Goal: Task Accomplishment & Management: Complete application form

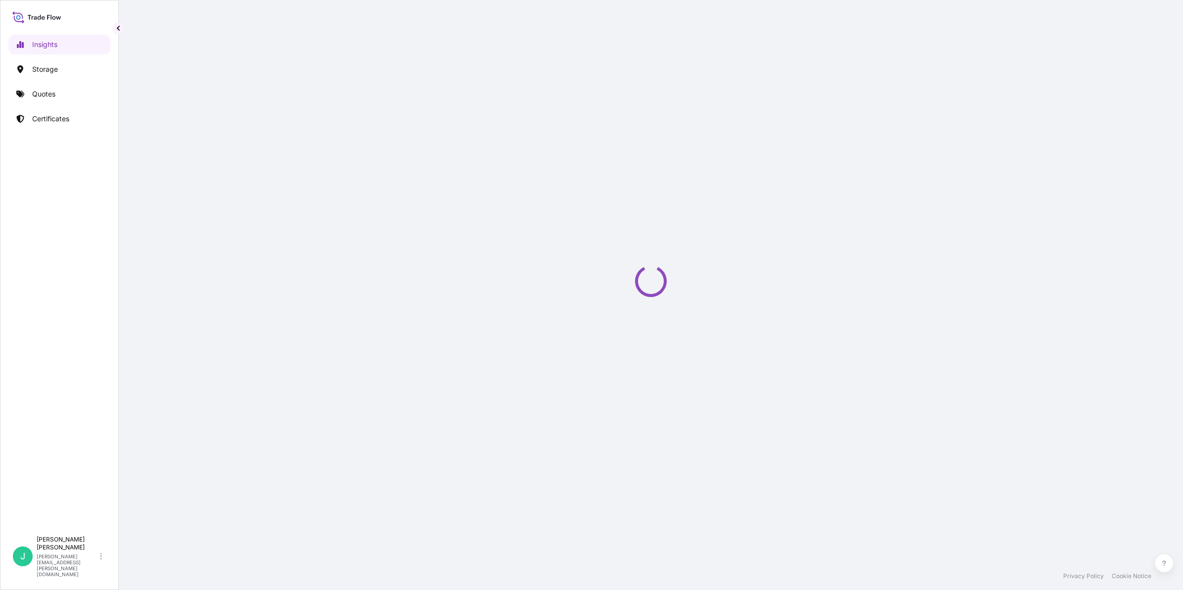
select select "2025"
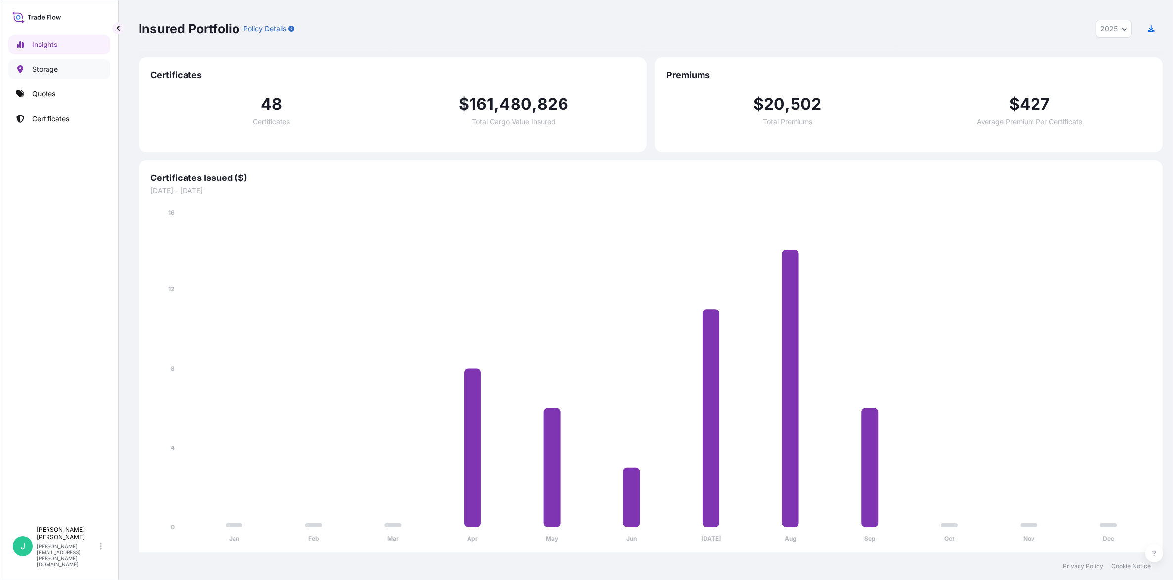
click at [50, 73] on p "Storage" at bounding box center [45, 69] width 26 height 10
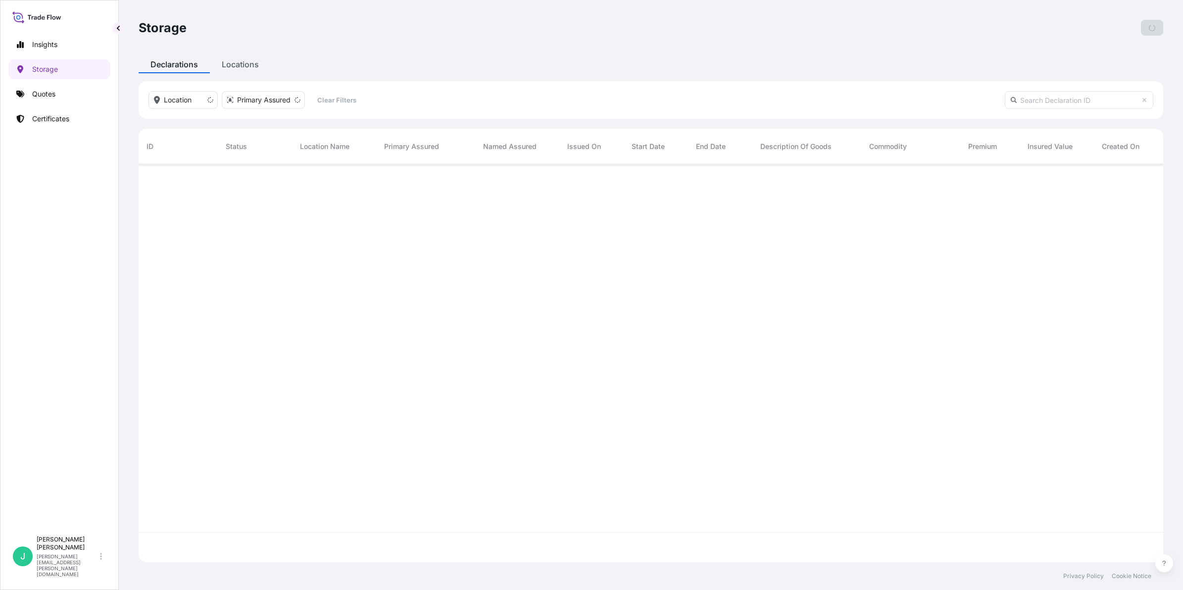
scroll to position [394, 1015]
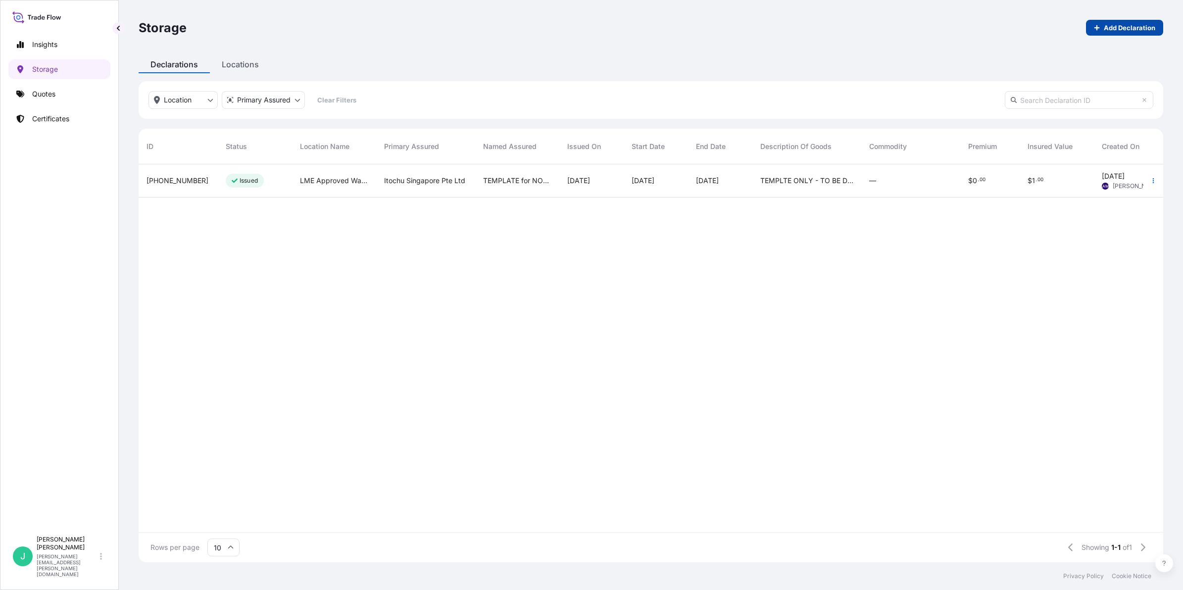
click at [1118, 23] on p "Add Declaration" at bounding box center [1128, 28] width 51 height 10
select select "32029"
select select "USD"
select select "mt"
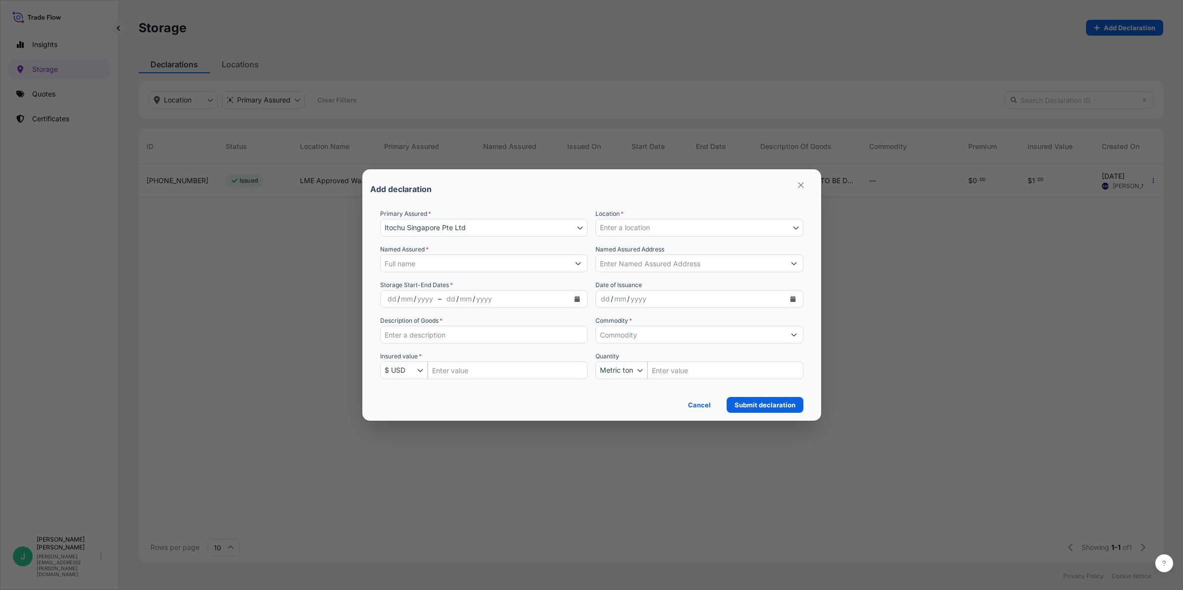
click at [426, 256] on input "Named Assured *" at bounding box center [474, 263] width 189 height 18
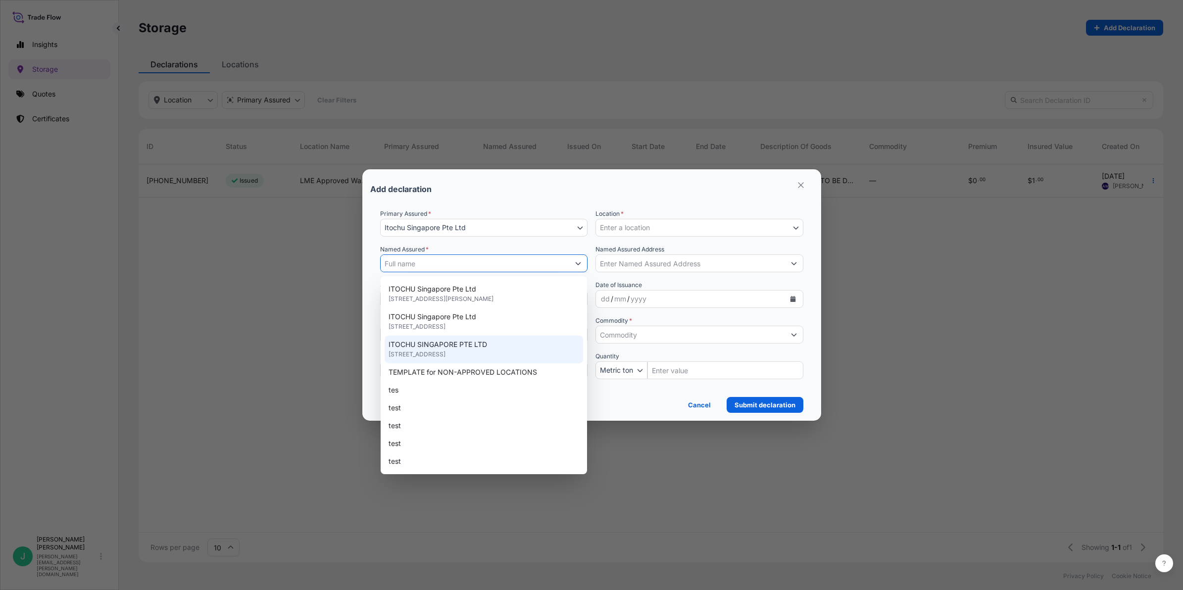
click at [445, 349] on span "6 SHENTON WAY, #22-08, OUE DOWNTOWN 2, SINGAPORE 068809, SINGAPORE" at bounding box center [416, 354] width 57 height 10
type input "ITOCHU SINGAPORE PTE LTD"
type input "6 SHENTON WAY, #22-08, OUE DOWNTOWN 2, SINGAPORE 068809"
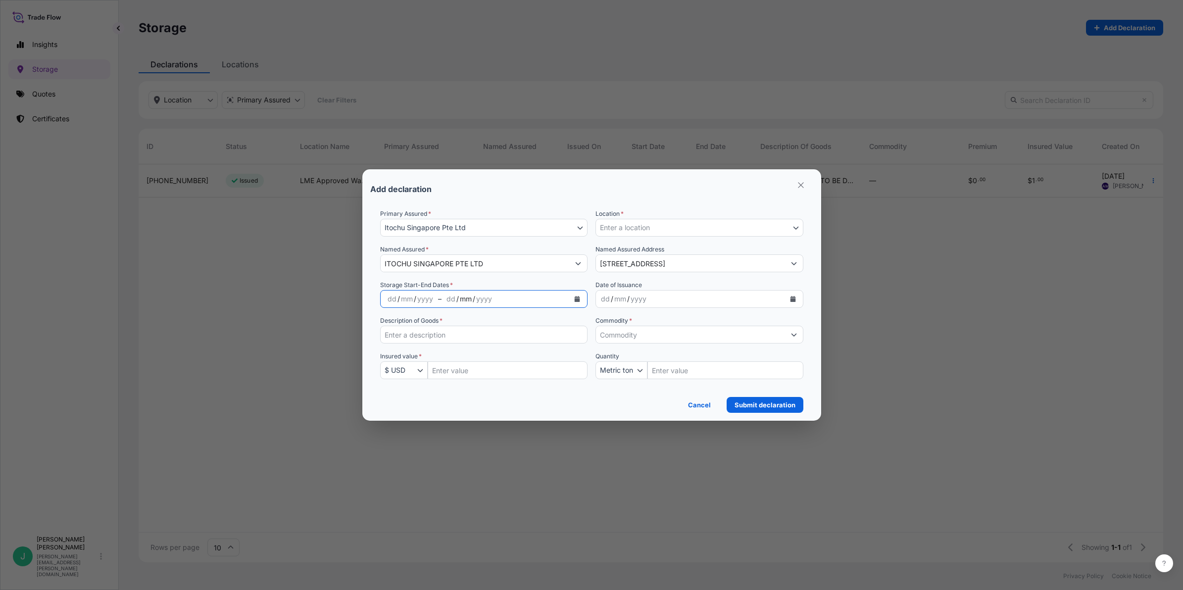
click at [466, 302] on div "mm" at bounding box center [466, 299] width 14 height 12
click at [394, 297] on div "dd" at bounding box center [391, 299] width 11 height 12
click at [392, 294] on div "02" at bounding box center [391, 299] width 11 height 12
click at [394, 296] on div "02" at bounding box center [391, 299] width 11 height 12
click at [462, 339] on input "Description of Goods *" at bounding box center [484, 335] width 208 height 18
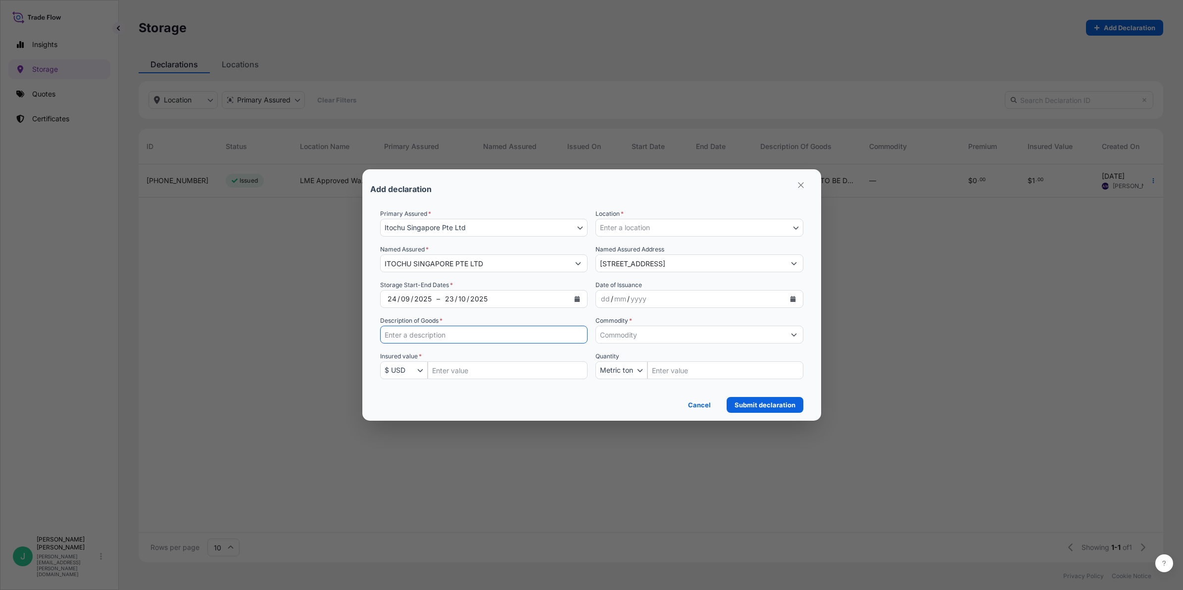
type input "Nickel in Uncut Cathodes"
type input "390783.34"
type input "23.613"
drag, startPoint x: 487, startPoint y: 375, endPoint x: 424, endPoint y: 372, distance: 63.4
click at [424, 372] on div "Insured value * $ USD € EUR £ GBP $ USD ؋ AFN $ AUD R$ BRL $ CAD ¥ CNY $ HKD ₹ …" at bounding box center [484, 365] width 208 height 28
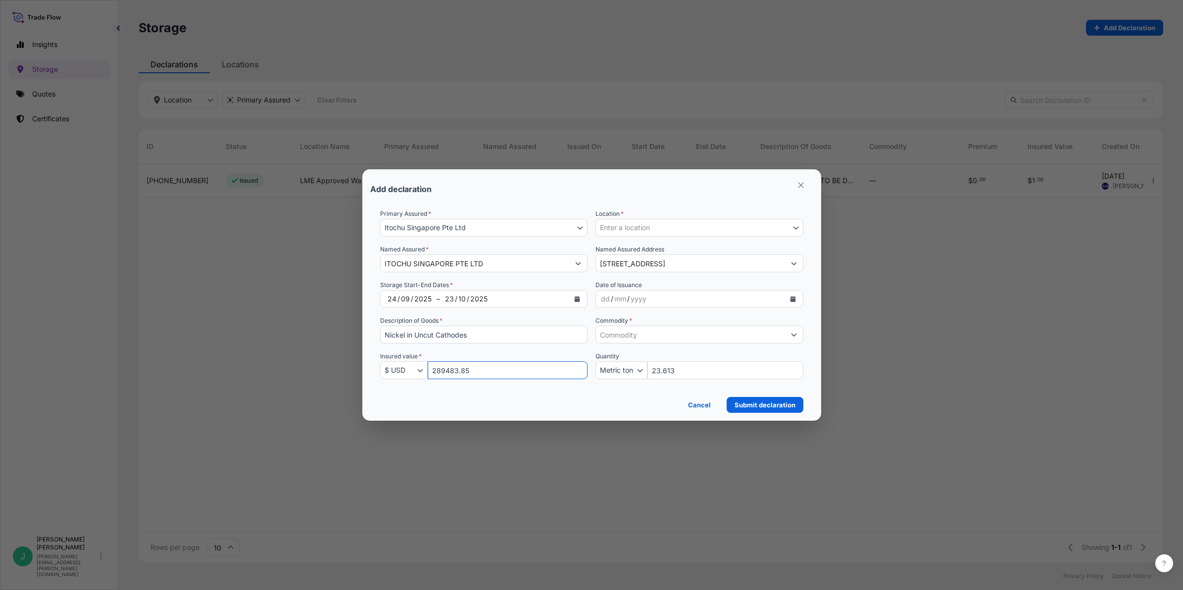
type input "289483.85"
click at [698, 227] on button "Enter a location" at bounding box center [699, 228] width 208 height 18
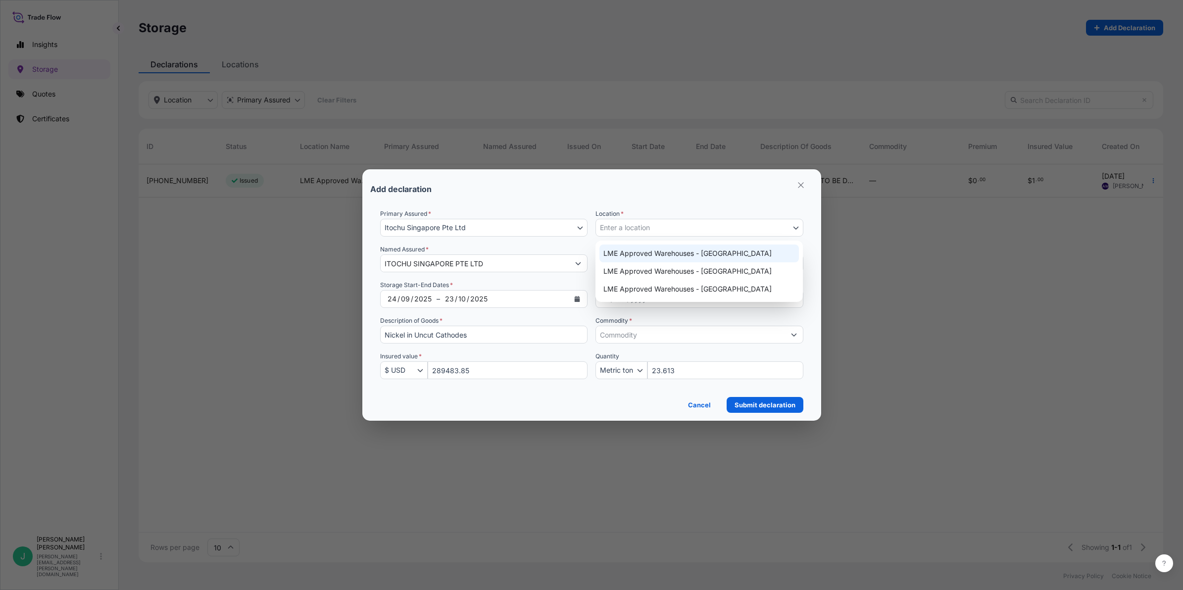
click at [784, 224] on button "Enter a location" at bounding box center [699, 228] width 208 height 18
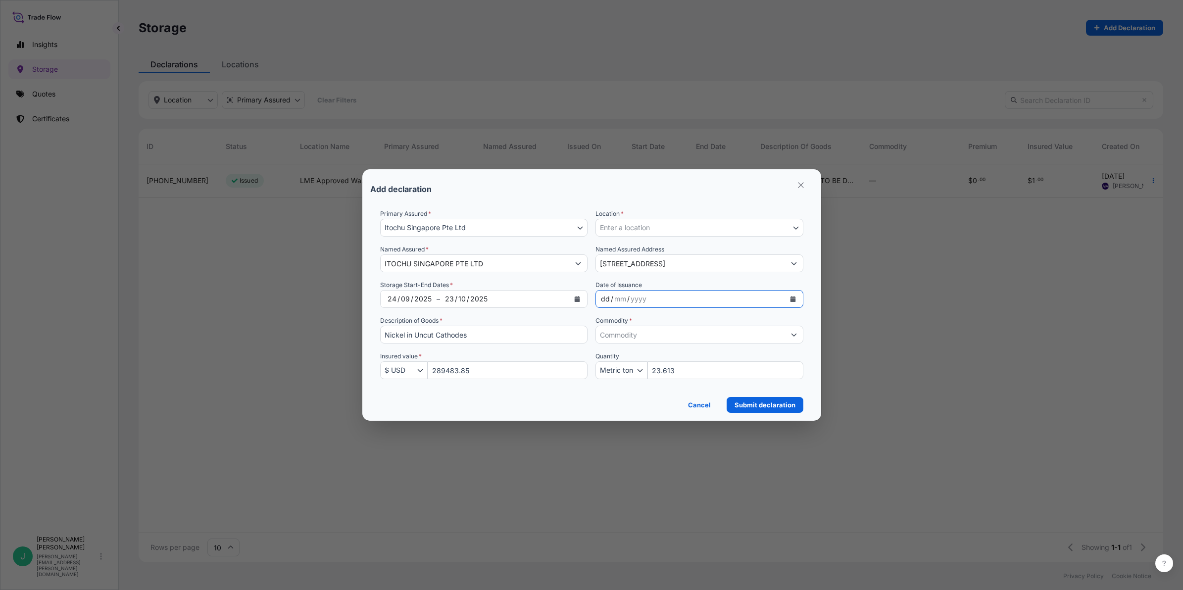
click at [602, 302] on div "dd" at bounding box center [605, 299] width 11 height 12
click at [699, 337] on input "Commodity *" at bounding box center [690, 335] width 189 height 18
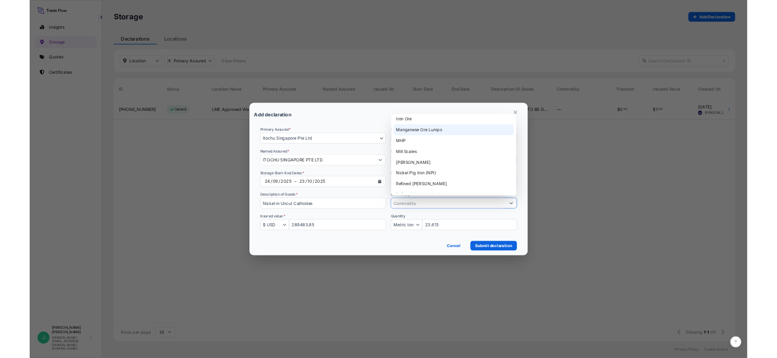
scroll to position [62, 0]
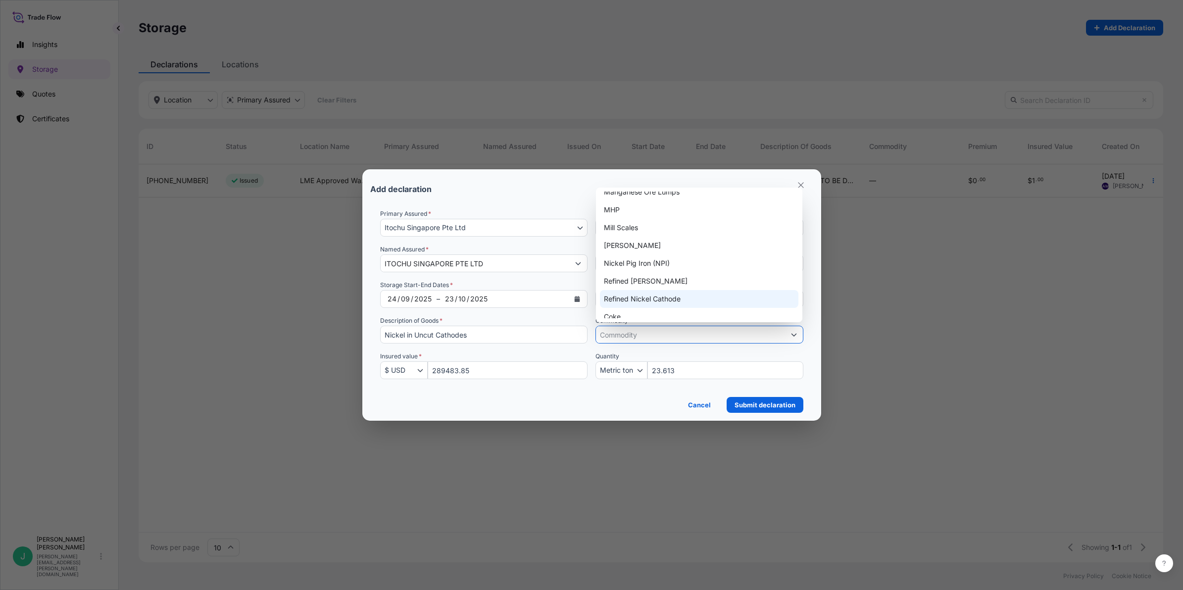
click at [686, 300] on div "Refined Nickel Cathode" at bounding box center [699, 299] width 198 height 18
type input "Refined Nickel Cathode"
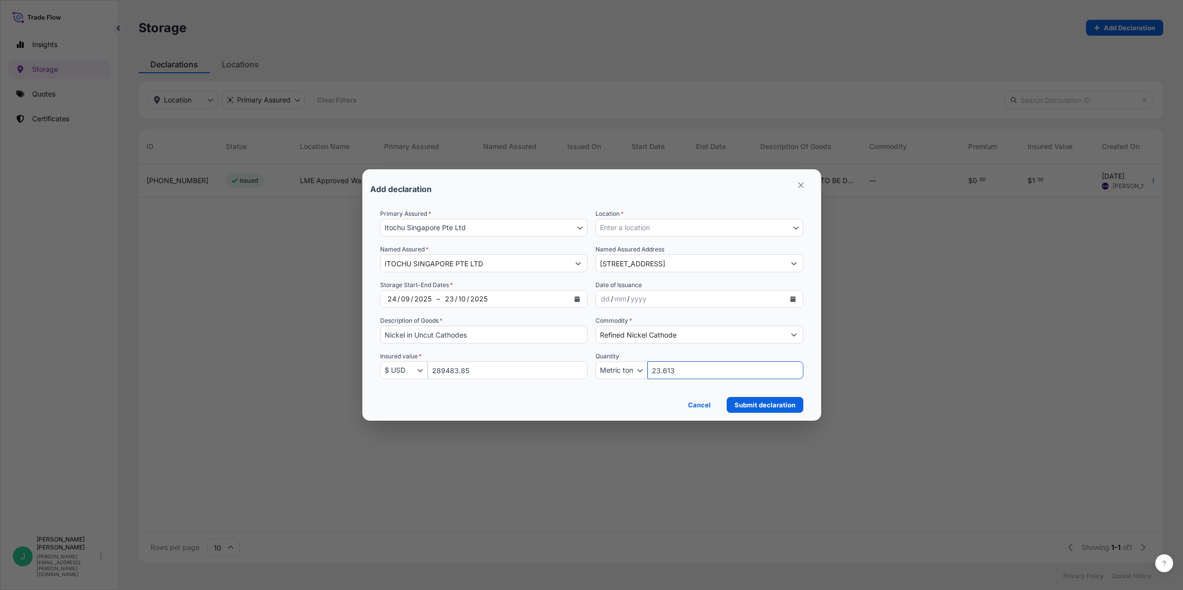
click at [704, 376] on input "23.613" at bounding box center [725, 370] width 156 height 18
click at [698, 369] on input "23.613" at bounding box center [725, 370] width 156 height 18
click at [684, 374] on input "23.613" at bounding box center [725, 370] width 156 height 18
drag, startPoint x: 692, startPoint y: 372, endPoint x: 621, endPoint y: 370, distance: 70.3
click at [621, 370] on div "Quantity Metric ton Kilogram Metric ton Pound 23.613" at bounding box center [699, 365] width 208 height 28
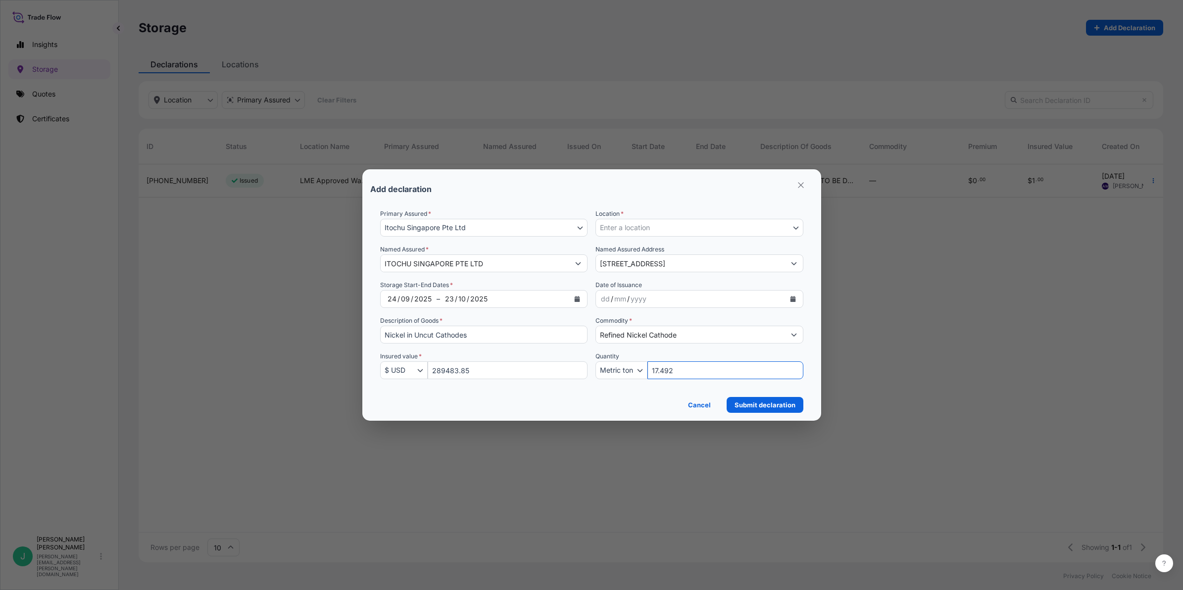
type input "17.492"
click at [796, 227] on icon "Select Location" at bounding box center [796, 228] width 6 height 6
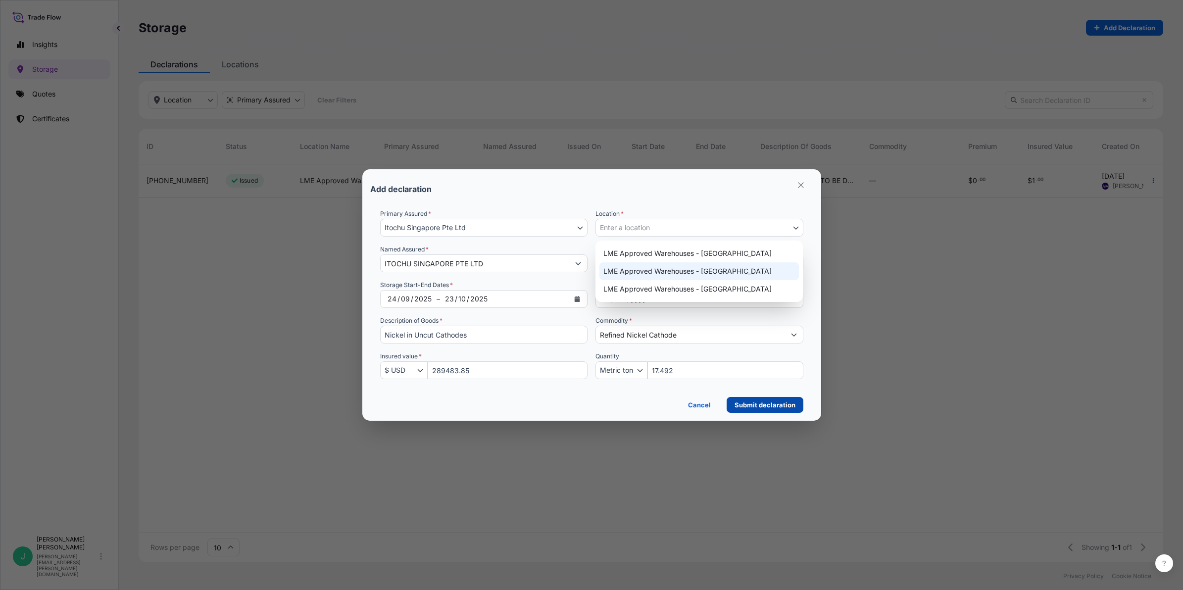
click at [748, 406] on p "Submit declaration" at bounding box center [764, 405] width 61 height 10
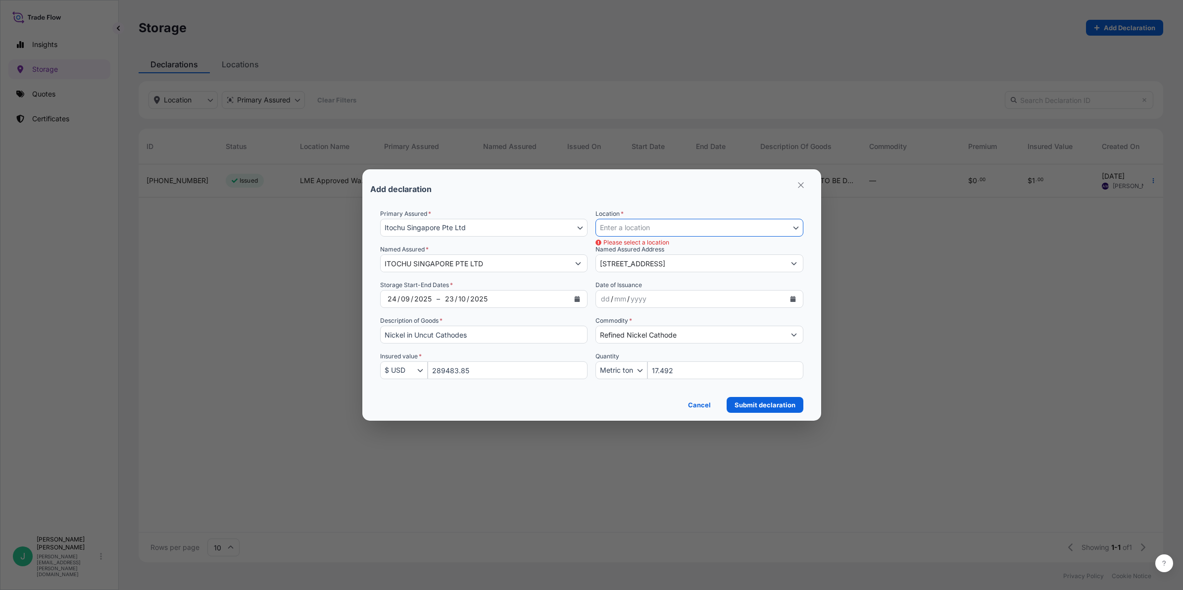
click at [796, 228] on icon "Select Location" at bounding box center [796, 228] width 6 height 6
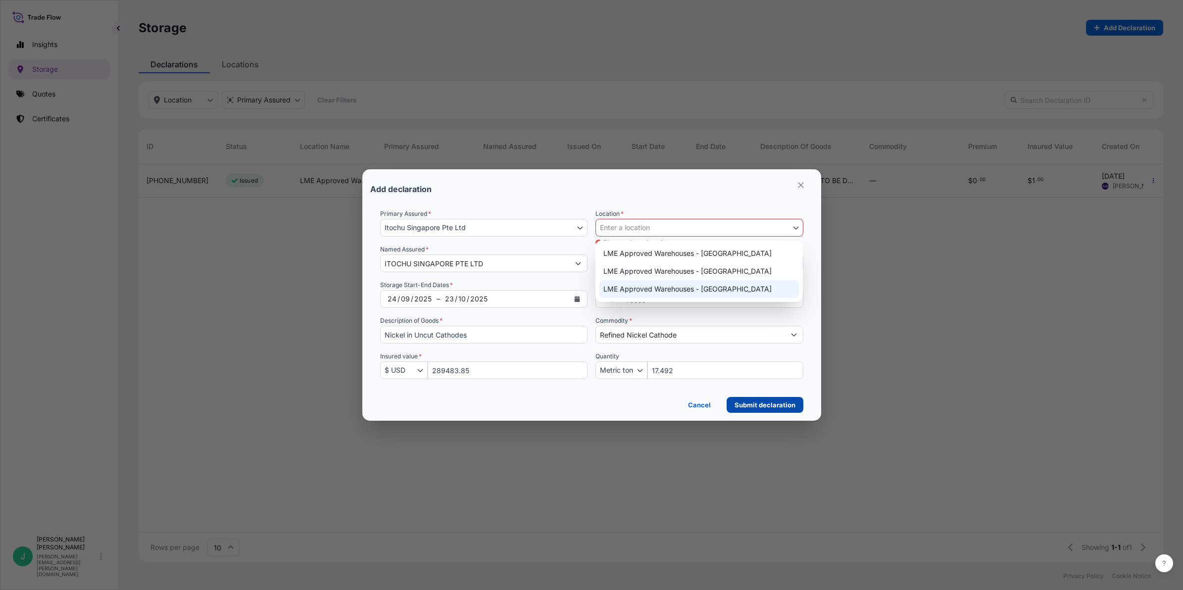
click at [757, 400] on p "Submit declaration" at bounding box center [764, 405] width 61 height 10
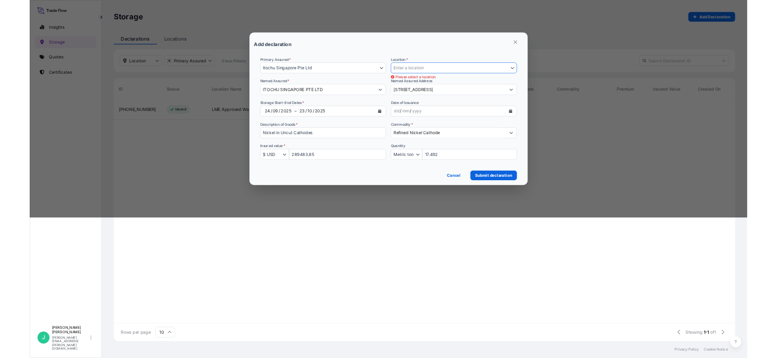
scroll to position [162, 609]
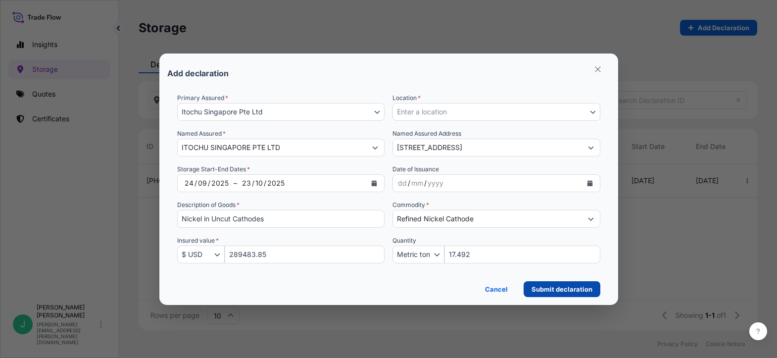
click at [572, 296] on button "Submit declaration" at bounding box center [561, 289] width 77 height 16
click at [470, 111] on button "Enter a location" at bounding box center [496, 112] width 208 height 18
